Goal: Task Accomplishment & Management: Complete application form

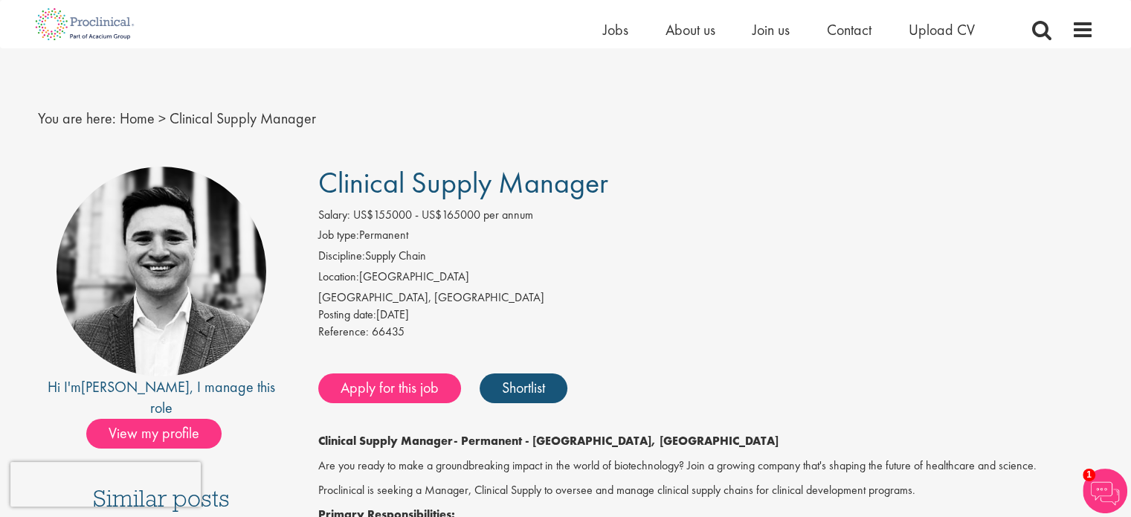
scroll to position [74, 0]
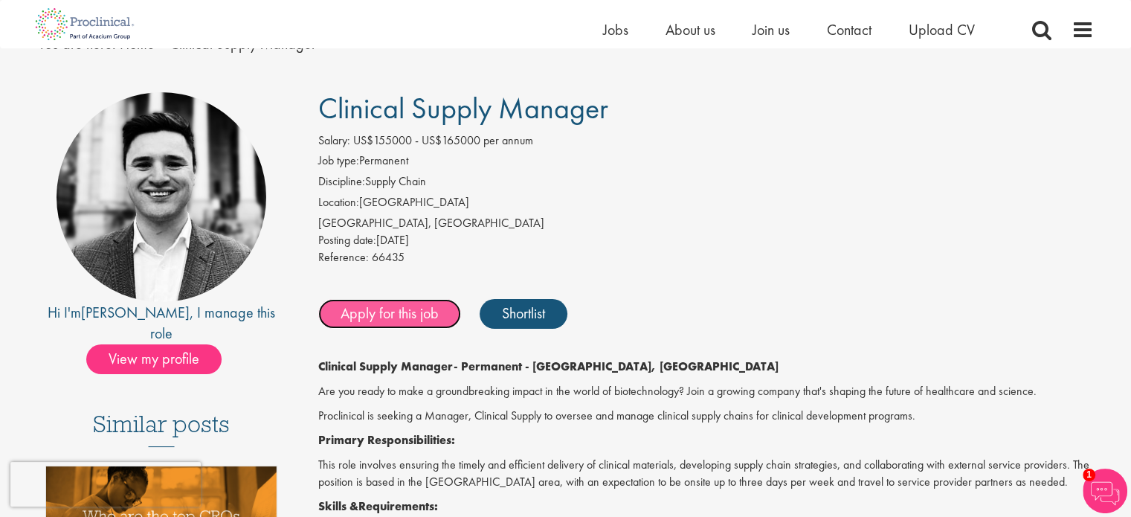
click at [411, 303] on link "Apply for this job" at bounding box center [389, 314] width 143 height 30
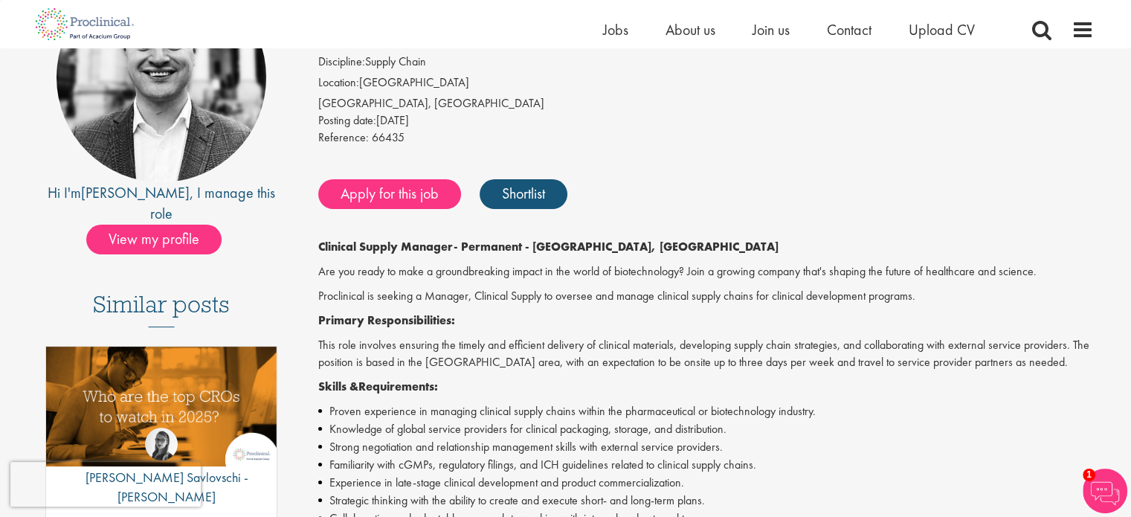
scroll to position [223, 0]
